Goal: Use online tool/utility: Utilize a website feature to perform a specific function

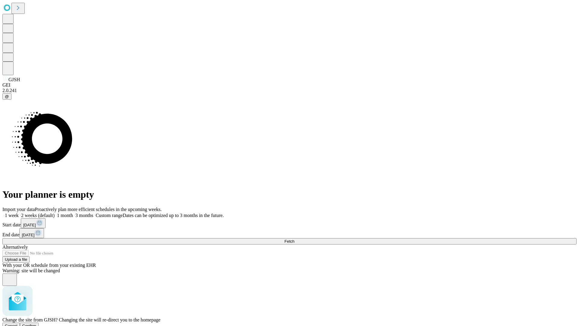
click at [37, 323] on span "Confirm" at bounding box center [29, 325] width 14 height 5
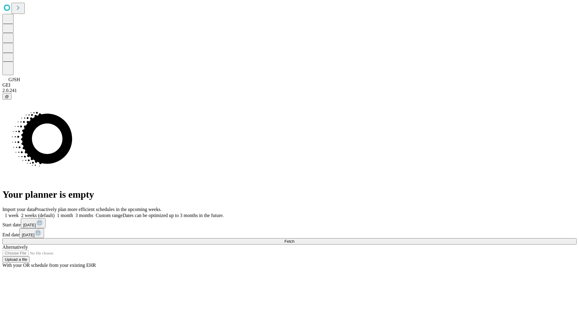
click at [19, 213] on label "1 week" at bounding box center [10, 215] width 16 height 5
click at [294, 239] on span "Fetch" at bounding box center [289, 241] width 10 height 5
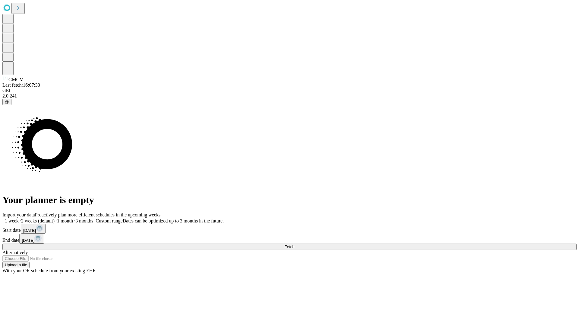
click at [294, 244] on span "Fetch" at bounding box center [289, 246] width 10 height 5
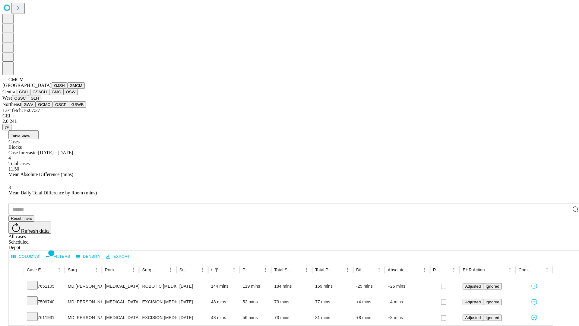
click at [30, 95] on button "GBH" at bounding box center [24, 92] width 14 height 6
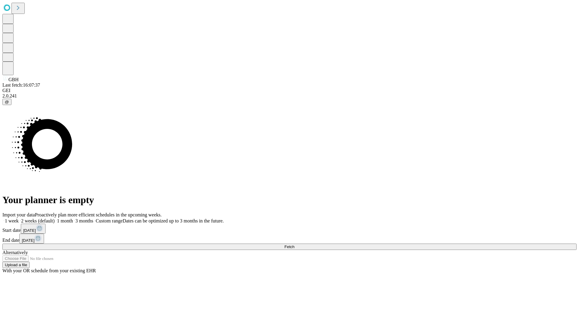
click at [19, 218] on label "1 week" at bounding box center [10, 220] width 16 height 5
click at [294, 244] on span "Fetch" at bounding box center [289, 246] width 10 height 5
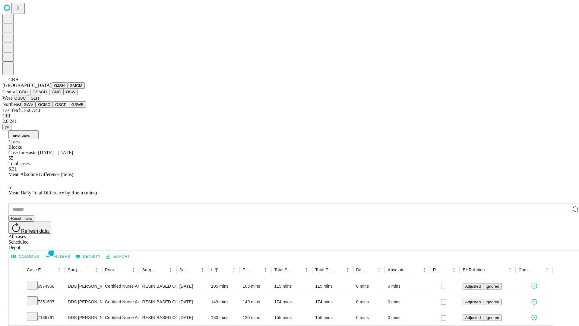
click at [47, 95] on button "GSACH" at bounding box center [39, 92] width 19 height 6
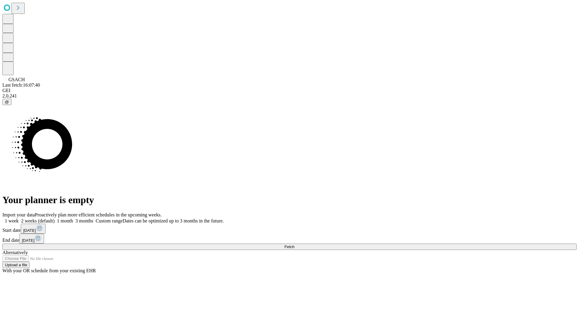
click at [294, 244] on span "Fetch" at bounding box center [289, 246] width 10 height 5
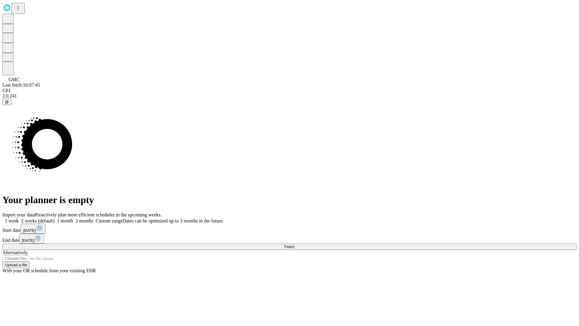
click at [19, 218] on label "1 week" at bounding box center [10, 220] width 16 height 5
click at [294, 244] on span "Fetch" at bounding box center [289, 246] width 10 height 5
click at [19, 218] on label "1 week" at bounding box center [10, 220] width 16 height 5
click at [294, 244] on span "Fetch" at bounding box center [289, 246] width 10 height 5
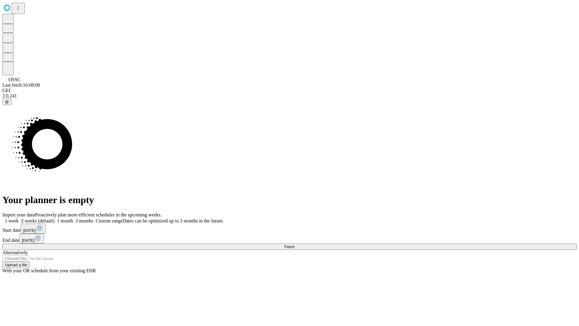
click at [19, 218] on label "1 week" at bounding box center [10, 220] width 16 height 5
click at [294, 244] on span "Fetch" at bounding box center [289, 246] width 10 height 5
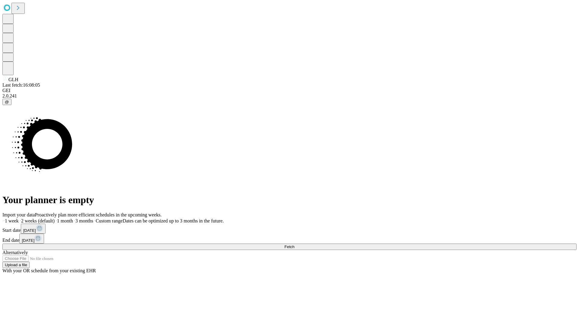
click at [19, 218] on label "1 week" at bounding box center [10, 220] width 16 height 5
click at [294, 244] on span "Fetch" at bounding box center [289, 246] width 10 height 5
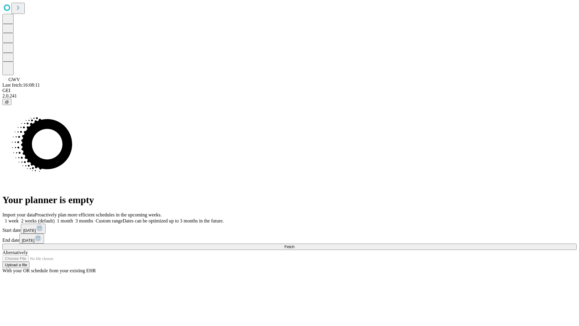
click at [19, 218] on label "1 week" at bounding box center [10, 220] width 16 height 5
click at [294, 244] on span "Fetch" at bounding box center [289, 246] width 10 height 5
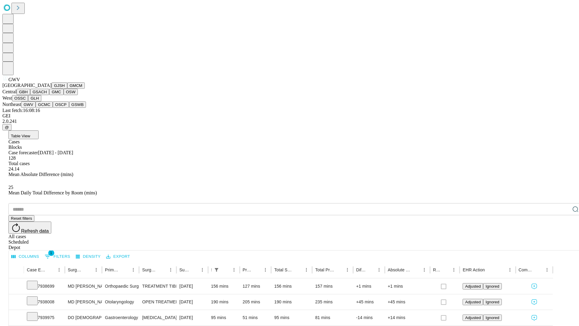
click at [47, 108] on button "GCMC" at bounding box center [44, 104] width 17 height 6
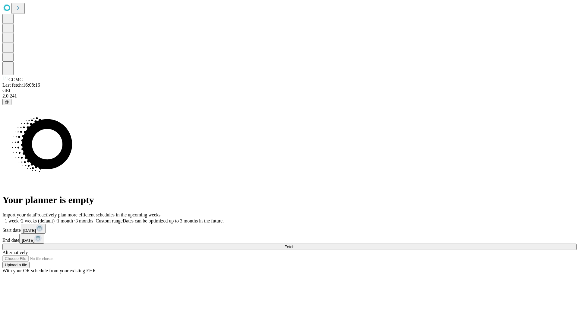
click at [19, 218] on label "1 week" at bounding box center [10, 220] width 16 height 5
click at [294, 244] on span "Fetch" at bounding box center [289, 246] width 10 height 5
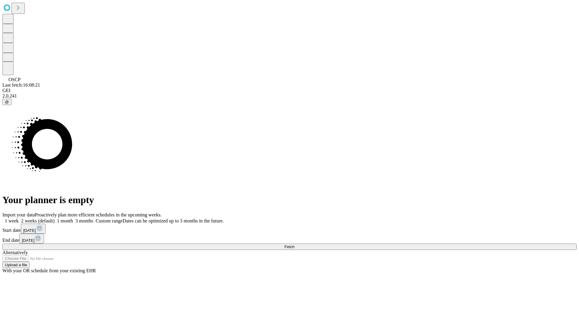
click at [19, 218] on label "1 week" at bounding box center [10, 220] width 16 height 5
click at [294, 244] on span "Fetch" at bounding box center [289, 246] width 10 height 5
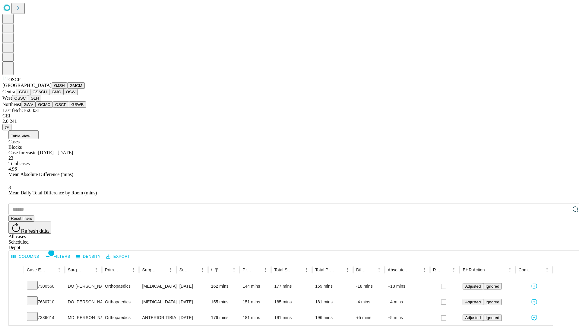
click at [69, 108] on button "GSWB" at bounding box center [77, 104] width 17 height 6
